Goal: Navigation & Orientation: Find specific page/section

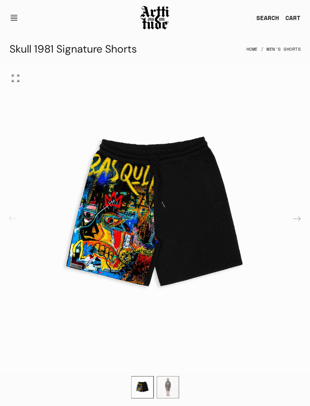
click at [19, 151] on img "1 / 2" at bounding box center [154, 217] width 309 height 309
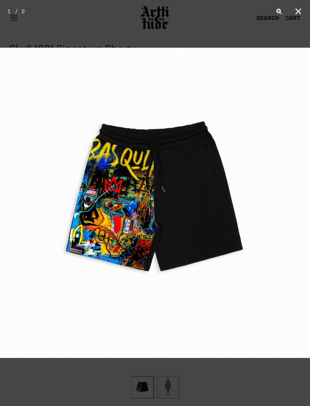
click at [23, 22] on div at bounding box center [155, 203] width 310 height 406
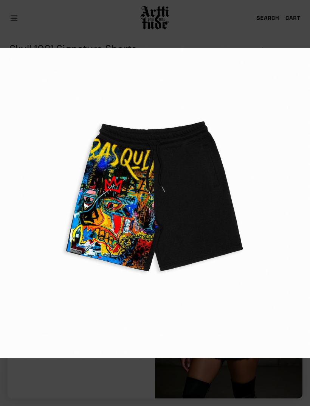
click at [30, 22] on div at bounding box center [34, 11] width 19 height 23
click at [21, 15] on div "1 / 2" at bounding box center [16, 11] width 17 height 11
click at [229, 28] on div at bounding box center [155, 203] width 310 height 406
click at [297, 13] on button "Close" at bounding box center [298, 11] width 19 height 23
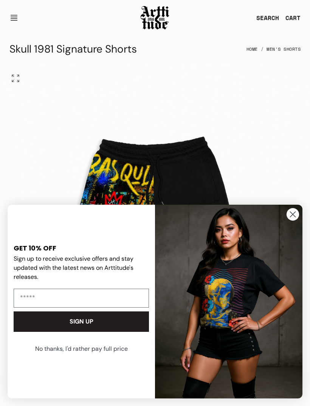
click at [15, 19] on button "Open navigation" at bounding box center [16, 18] width 14 height 18
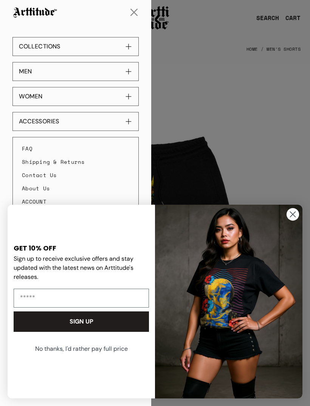
click at [23, 73] on button "MEN" at bounding box center [75, 71] width 126 height 19
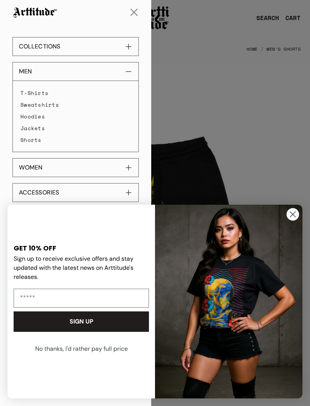
click at [26, 90] on link "T-Shirts" at bounding box center [75, 93] width 110 height 12
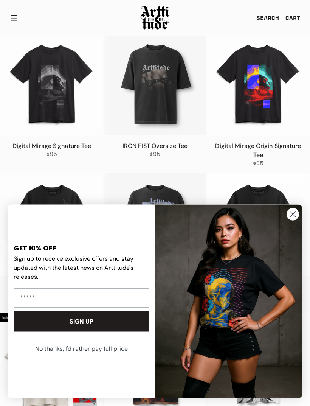
scroll to position [93, 0]
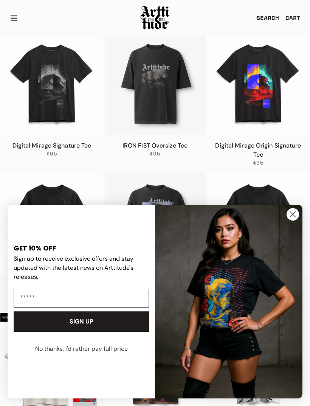
click at [283, 238] on img "FLYOUT Form" at bounding box center [229, 302] width 148 height 194
click at [292, 221] on circle "Close dialog" at bounding box center [293, 214] width 12 height 12
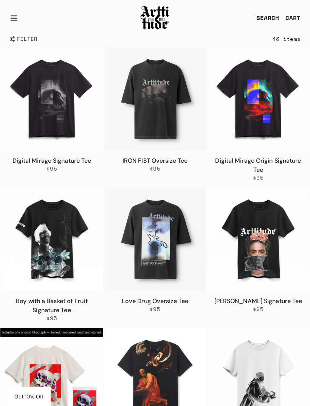
scroll to position [0, 0]
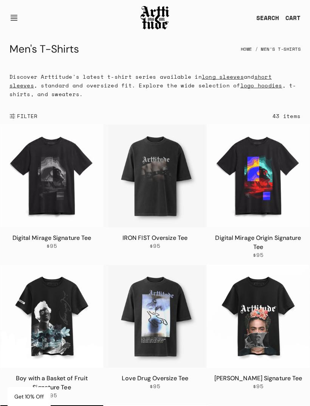
click at [14, 12] on button "Open navigation" at bounding box center [16, 18] width 14 height 18
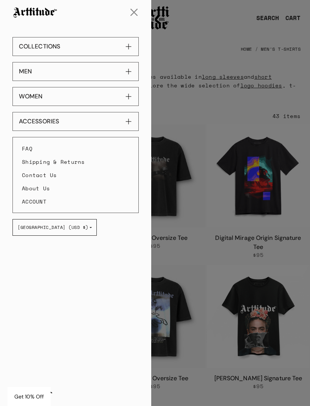
click at [27, 70] on button "MEN" at bounding box center [75, 71] width 126 height 19
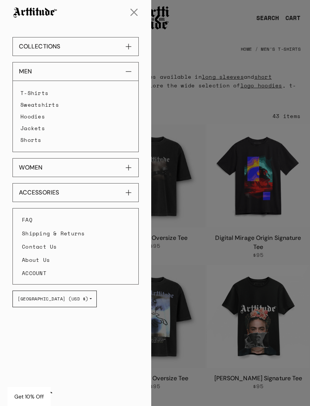
click at [30, 190] on button "ACCESSORIES" at bounding box center [75, 192] width 126 height 19
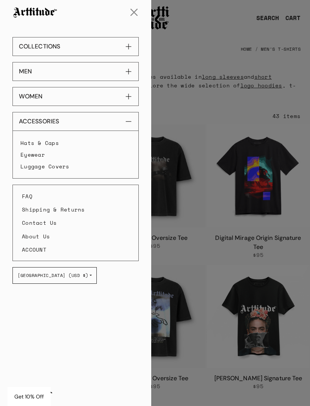
click at [22, 93] on button "WOMEN" at bounding box center [75, 96] width 126 height 19
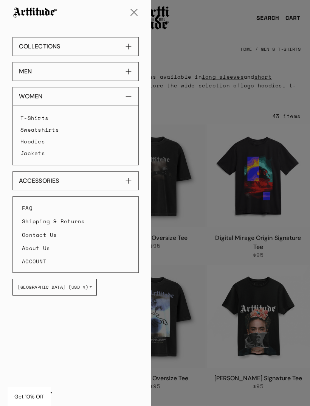
click at [27, 38] on button "COLLECTIONS" at bounding box center [75, 46] width 126 height 19
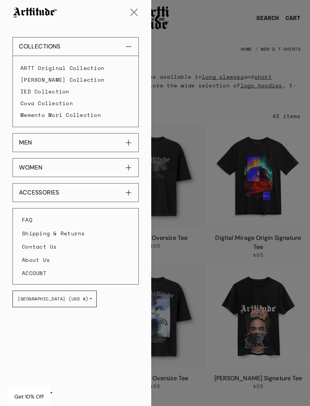
click at [271, 33] on div at bounding box center [155, 203] width 310 height 406
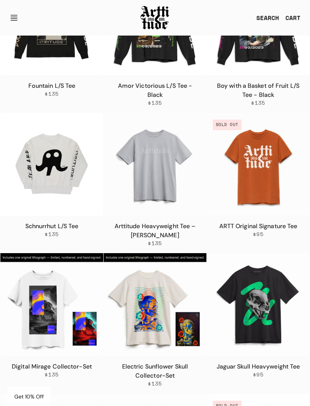
scroll to position [1003, 0]
